Goal: Task Accomplishment & Management: Manage account settings

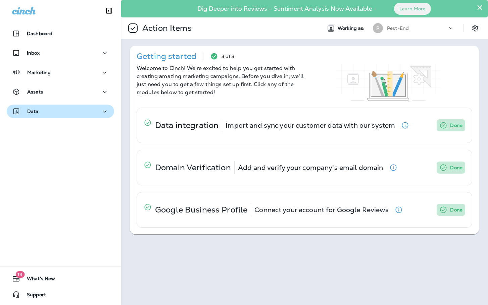
click at [64, 111] on div "Data" at bounding box center [60, 111] width 97 height 8
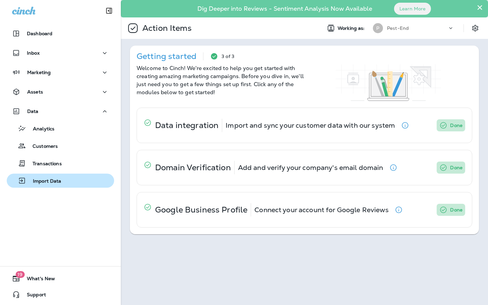
click at [52, 181] on p "Import Data" at bounding box center [43, 182] width 35 height 6
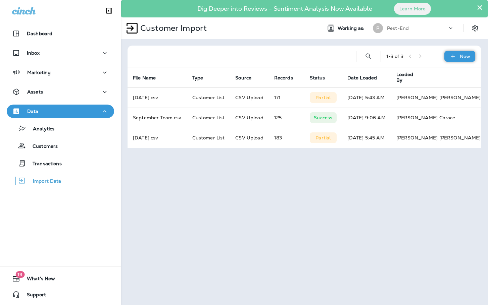
click at [455, 57] on icon at bounding box center [452, 56] width 7 height 7
click at [438, 71] on p "Customer list" at bounding box center [439, 73] width 31 height 5
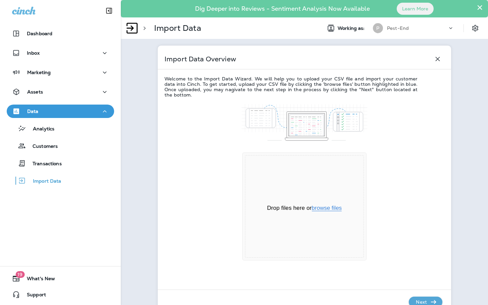
click at [322, 210] on button "browse files" at bounding box center [327, 208] width 30 height 6
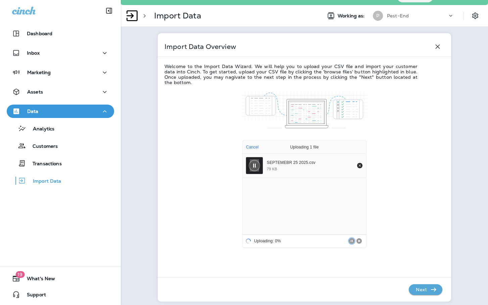
scroll to position [19, 0]
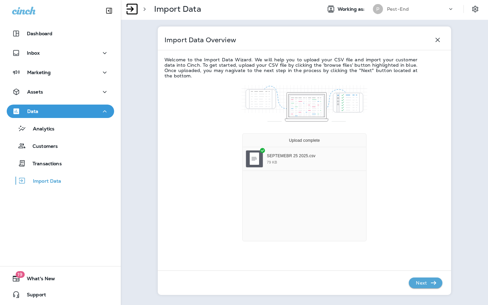
click at [420, 284] on p "Next" at bounding box center [421, 283] width 16 height 11
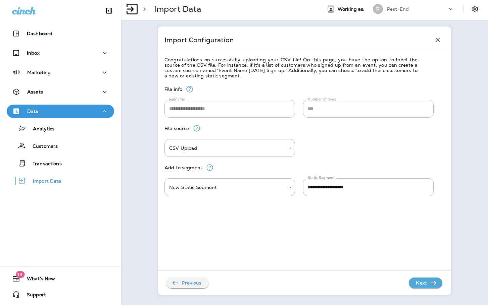
click at [420, 284] on p "Next" at bounding box center [421, 283] width 16 height 11
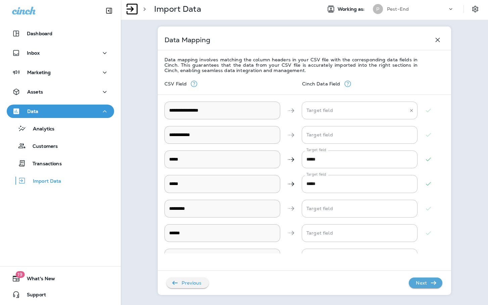
click at [325, 112] on \ "Target field" at bounding box center [355, 111] width 100 height 12
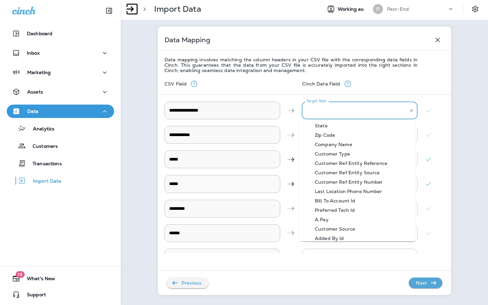
scroll to position [67, 0]
click at [342, 203] on div "Bill To Account Id" at bounding box center [335, 200] width 61 height 5
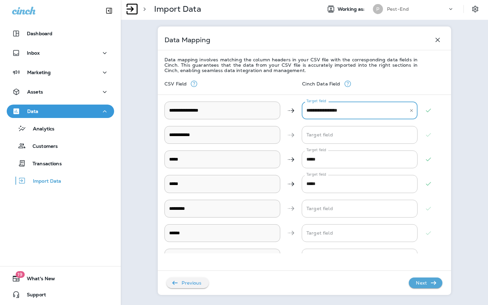
type \ "**********"
click at [320, 136] on Name "Target field" at bounding box center [355, 135] width 100 height 12
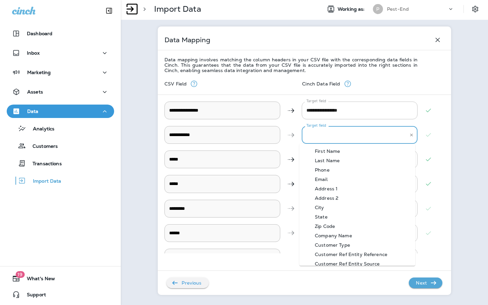
click at [333, 154] on div "First Name" at bounding box center [327, 151] width 45 height 5
type Name "**********"
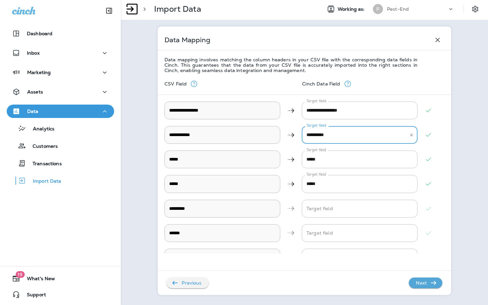
click at [420, 282] on p "Next" at bounding box center [421, 283] width 16 height 11
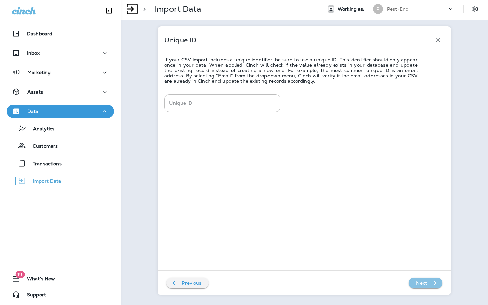
click at [420, 282] on p "Next" at bounding box center [421, 283] width 16 height 11
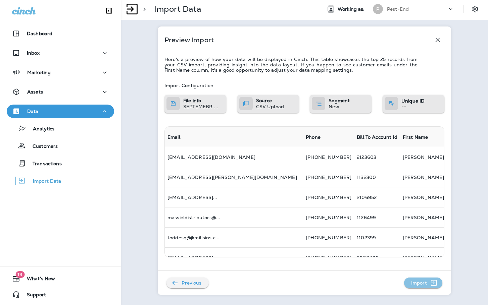
click at [419, 282] on p "Import" at bounding box center [418, 283] width 21 height 11
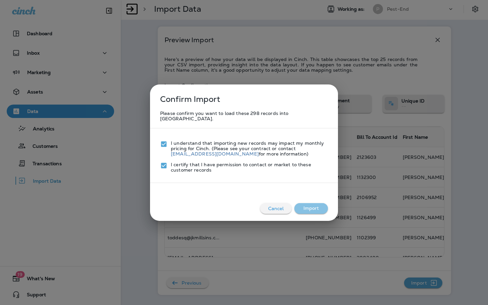
click at [316, 206] on button "Import" at bounding box center [311, 208] width 34 height 11
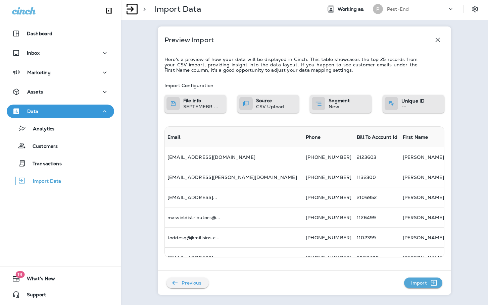
click at [424, 283] on p "Import" at bounding box center [418, 283] width 21 height 11
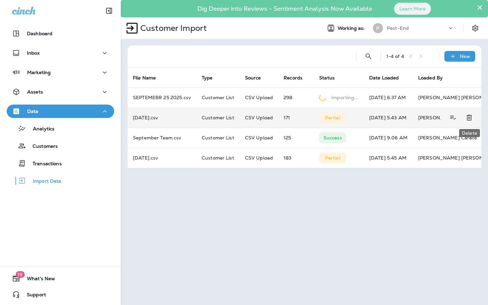
click at [469, 116] on icon "Delete" at bounding box center [469, 118] width 5 height 6
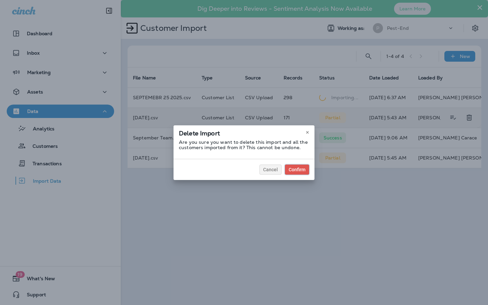
click at [300, 168] on div "Confirm" at bounding box center [297, 169] width 17 height 5
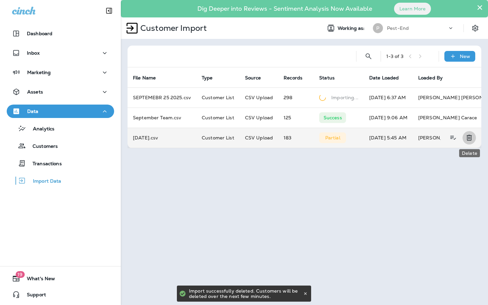
click at [470, 138] on icon "Delete" at bounding box center [469, 138] width 8 height 8
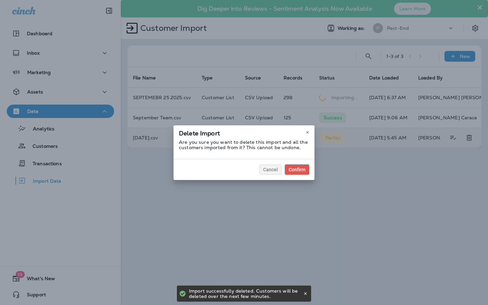
click at [302, 167] on div "Confirm" at bounding box center [297, 169] width 17 height 5
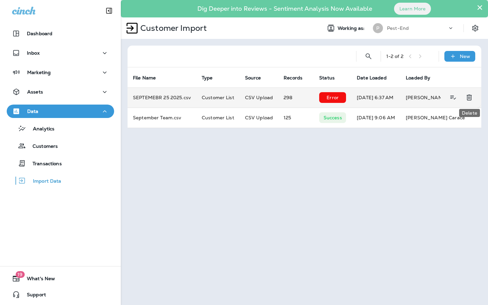
click at [470, 98] on icon "Delete" at bounding box center [469, 98] width 5 height 6
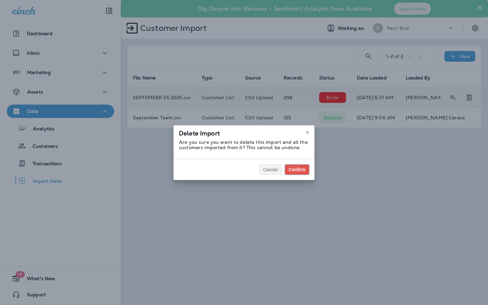
click at [302, 168] on div "Confirm" at bounding box center [297, 169] width 17 height 5
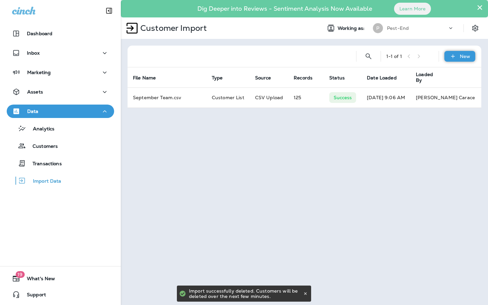
click at [463, 55] on p "New" at bounding box center [465, 56] width 10 height 5
click at [443, 74] on p "Customer list" at bounding box center [439, 73] width 31 height 5
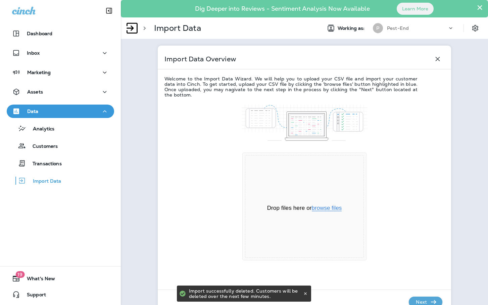
click at [323, 208] on button "browse files" at bounding box center [327, 208] width 30 height 6
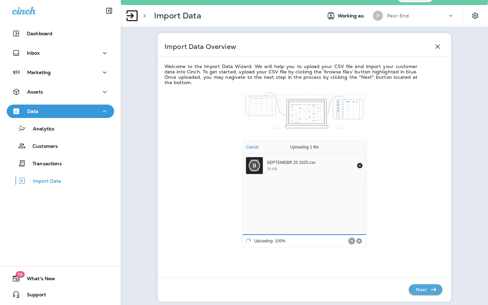
scroll to position [19, 0]
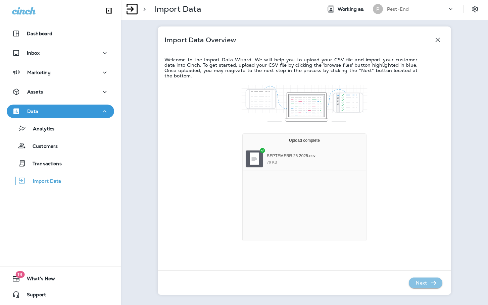
click at [431, 283] on icon "button" at bounding box center [433, 283] width 5 height 4
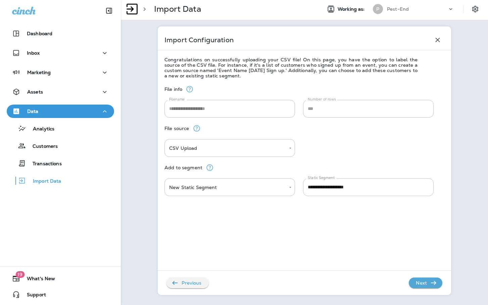
click at [420, 285] on p "Next" at bounding box center [421, 283] width 16 height 11
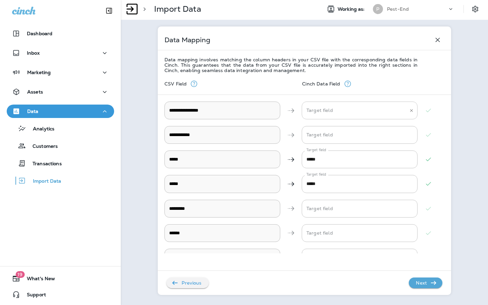
click at [313, 113] on \ "Target field" at bounding box center [355, 111] width 100 height 12
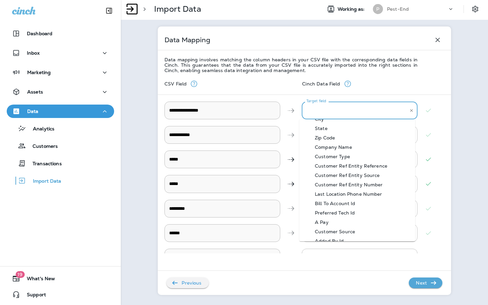
scroll to position [67, 0]
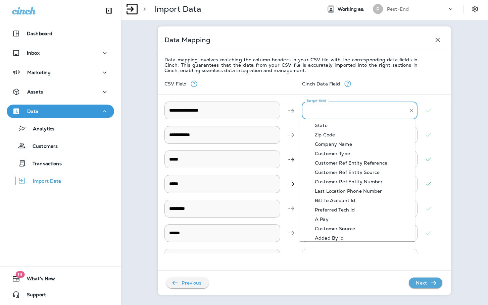
click at [339, 200] on div "Bill To Account Id" at bounding box center [335, 200] width 61 height 5
type \ "**********"
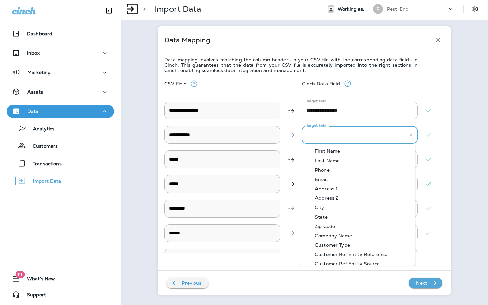
click at [327, 132] on Name "Target field" at bounding box center [355, 135] width 100 height 12
click at [336, 154] on Name-option-0 "First Name" at bounding box center [357, 151] width 116 height 9
type Name "**********"
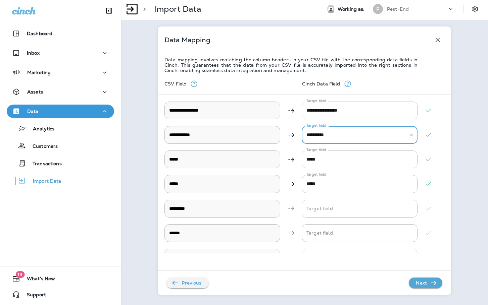
click at [424, 285] on p "Next" at bounding box center [421, 283] width 16 height 11
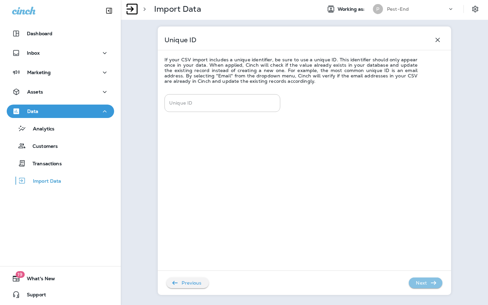
click at [424, 285] on p "Next" at bounding box center [421, 283] width 16 height 11
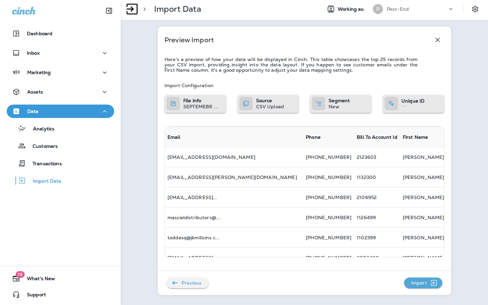
click at [424, 285] on p "Import" at bounding box center [418, 283] width 21 height 11
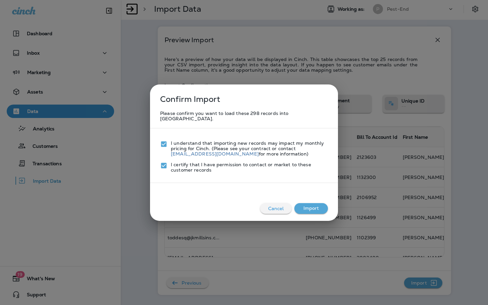
click at [304, 203] on button "Import" at bounding box center [311, 208] width 34 height 11
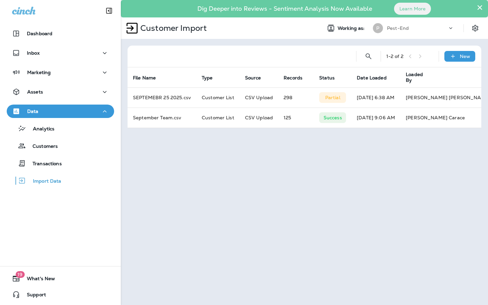
click at [96, 114] on div "Data" at bounding box center [60, 111] width 97 height 8
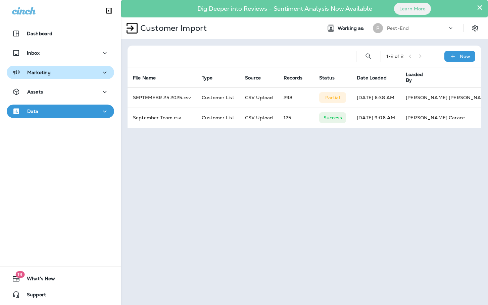
click at [92, 73] on div "Marketing" at bounding box center [60, 72] width 97 height 8
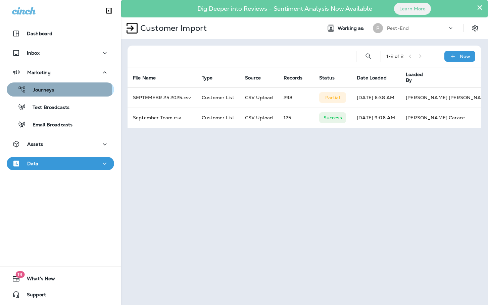
click at [54, 92] on div "Journeys" at bounding box center [60, 90] width 102 height 10
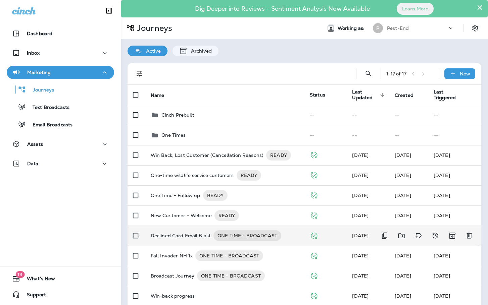
click at [184, 238] on p "Declined Card Email Blast" at bounding box center [181, 236] width 60 height 11
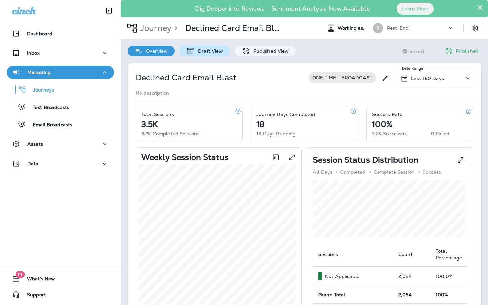
click at [209, 53] on p "Draft View" at bounding box center [209, 50] width 28 height 5
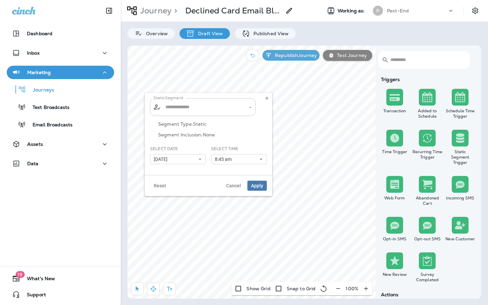
click at [222, 111] on input "text" at bounding box center [203, 107] width 79 height 12
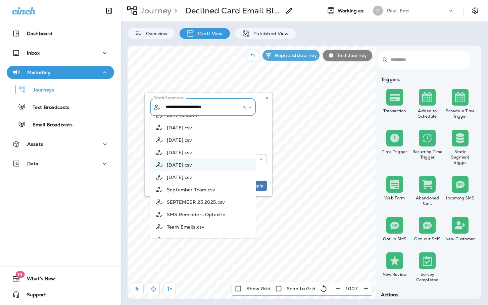
scroll to position [938, 0]
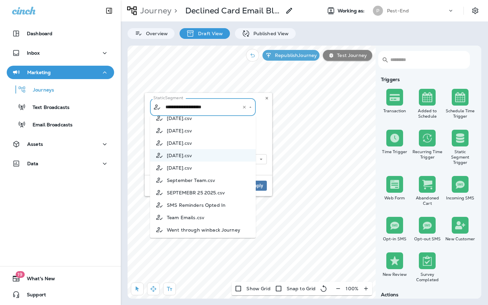
click at [216, 196] on span "SEPTEMEBR 25 2025.csv" at bounding box center [196, 192] width 58 height 5
type input "**********"
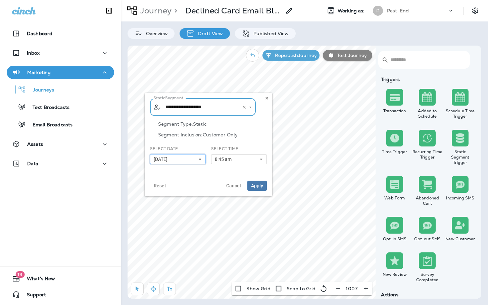
click at [179, 161] on button "[DATE]" at bounding box center [178, 159] width 56 height 10
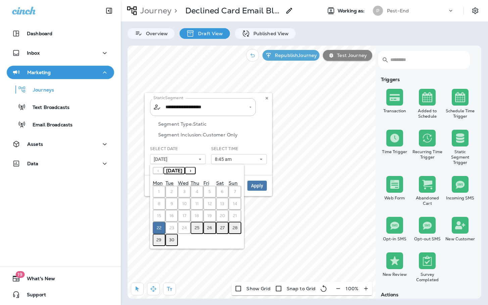
click at [196, 229] on abbr "25" at bounding box center [197, 228] width 5 height 5
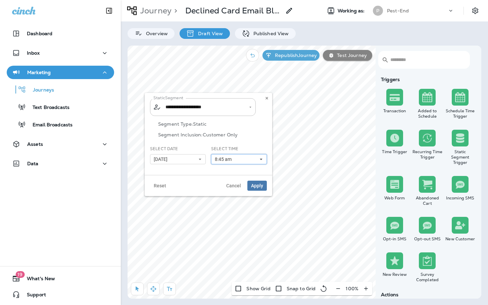
click at [247, 159] on button "8:45 am" at bounding box center [239, 159] width 56 height 10
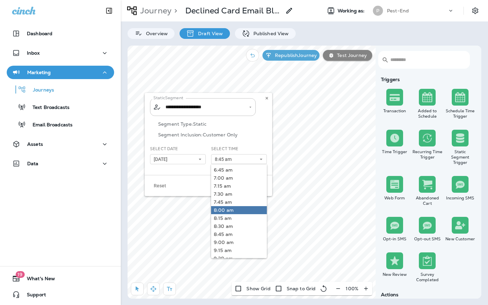
click at [244, 207] on link "8:00 am" at bounding box center [239, 210] width 56 height 8
click at [196, 187] on div "Reset Cancel Apply" at bounding box center [209, 185] width 128 height 21
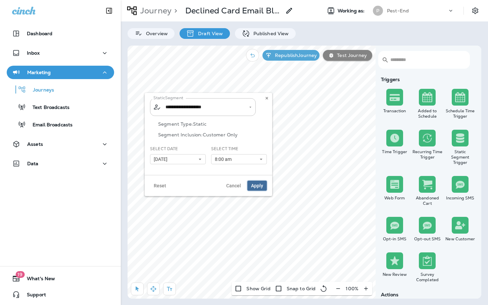
click at [255, 185] on span "Apply" at bounding box center [257, 186] width 12 height 5
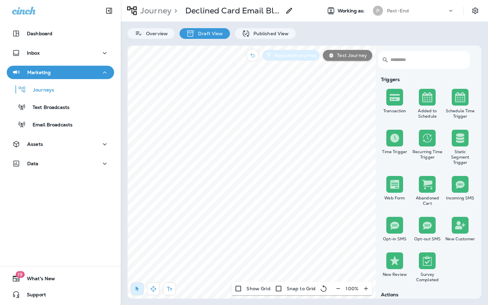
click at [298, 57] on p "Republish Journey" at bounding box center [294, 55] width 45 height 5
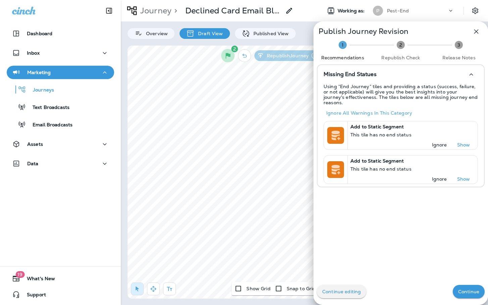
click at [468, 289] on button "Continue" at bounding box center [469, 291] width 32 height 13
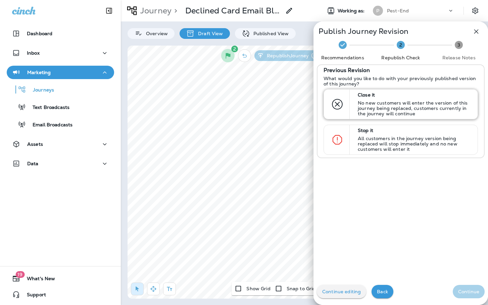
click at [376, 103] on p "No new customers will enter the version of this journey being replaced, custome…" at bounding box center [415, 108] width 114 height 16
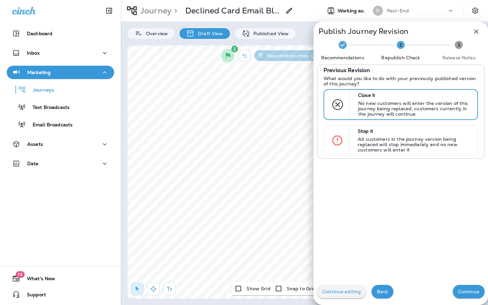
click at [466, 291] on p "Continue" at bounding box center [468, 291] width 21 height 5
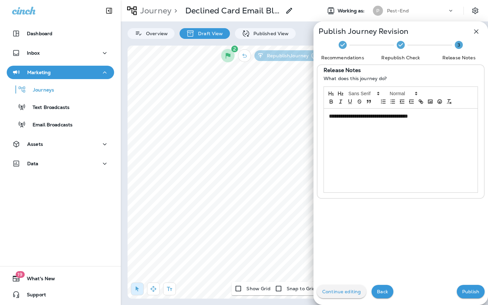
click at [466, 291] on p "Publish" at bounding box center [470, 291] width 17 height 5
